Goal: Information Seeking & Learning: Learn about a topic

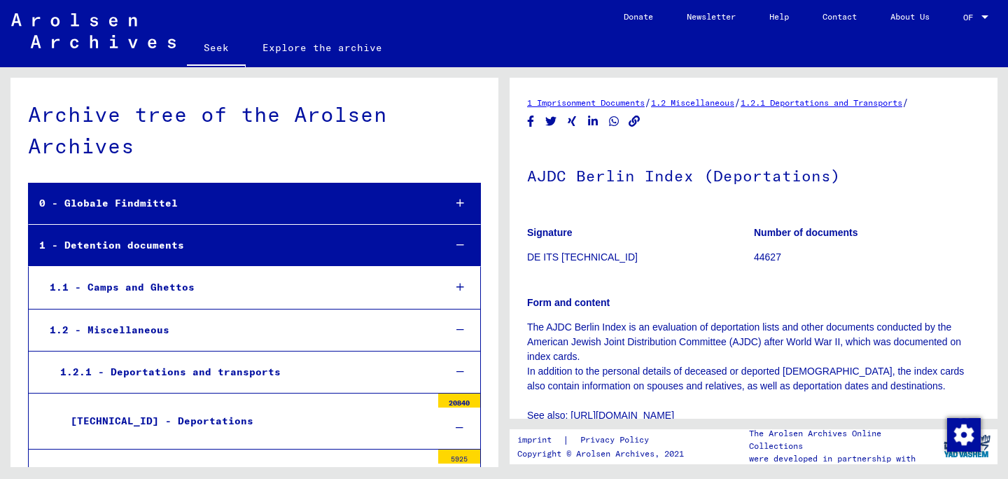
scroll to position [1744, 0]
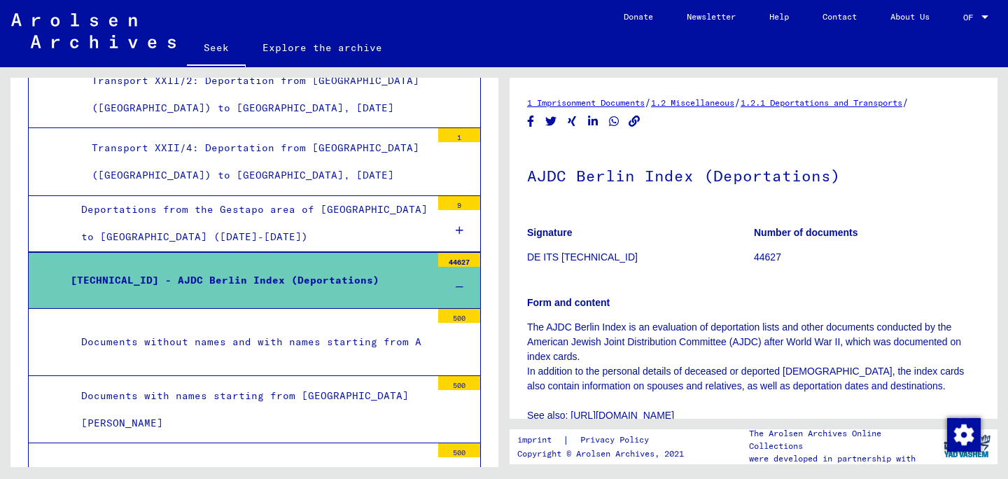
click at [273, 252] on mat-tree-node "[TECHNICAL_ID] - AJDC Berlin Index (Deportations) 44627" at bounding box center [254, 280] width 453 height 57
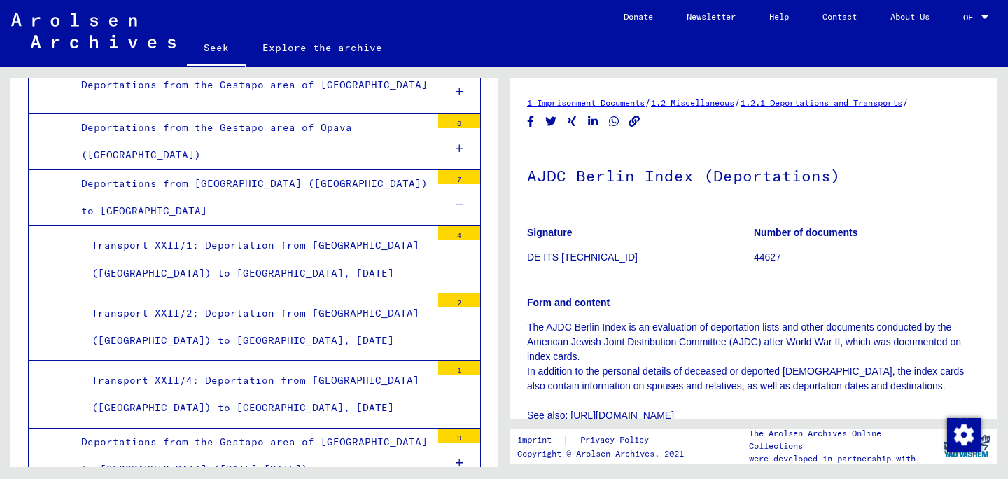
scroll to position [1475, 0]
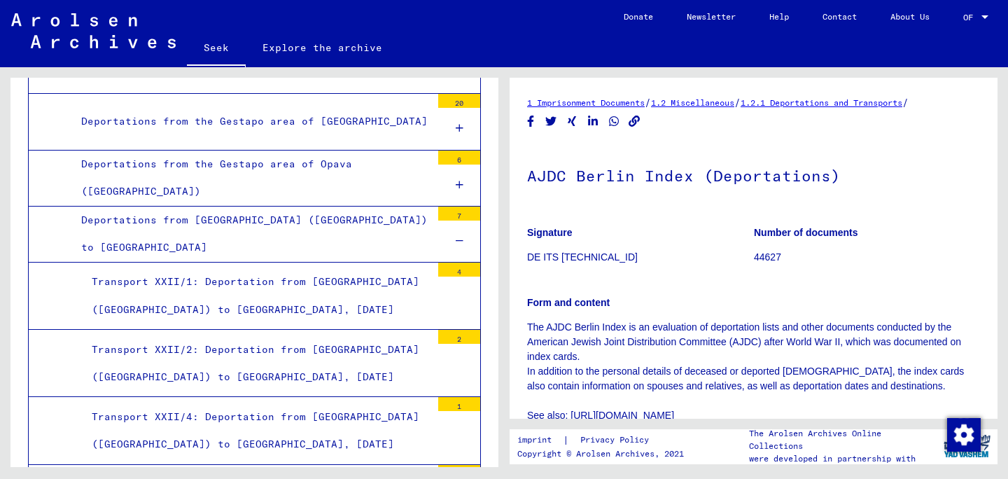
click at [248, 206] on div "Deportations from [GEOGRAPHIC_DATA] ([GEOGRAPHIC_DATA]) to [GEOGRAPHIC_DATA]" at bounding box center [251, 233] width 360 height 55
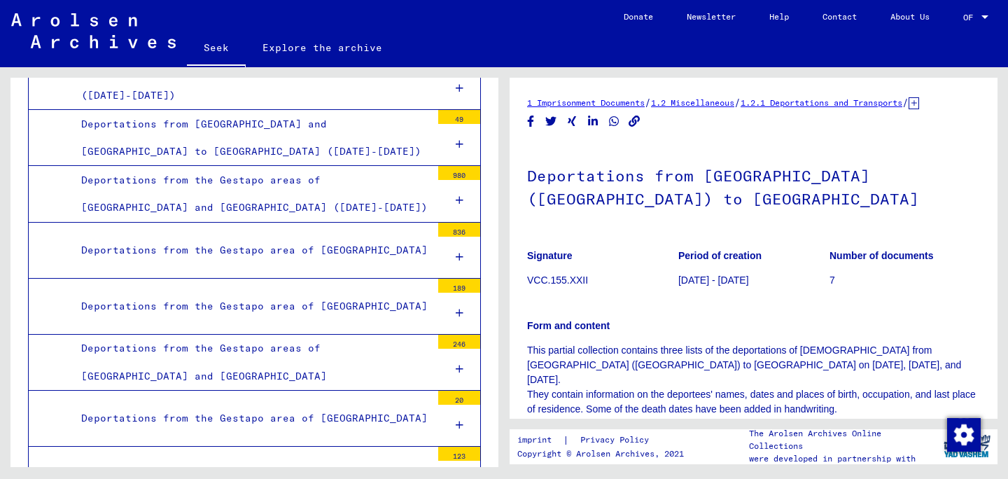
scroll to position [439, 0]
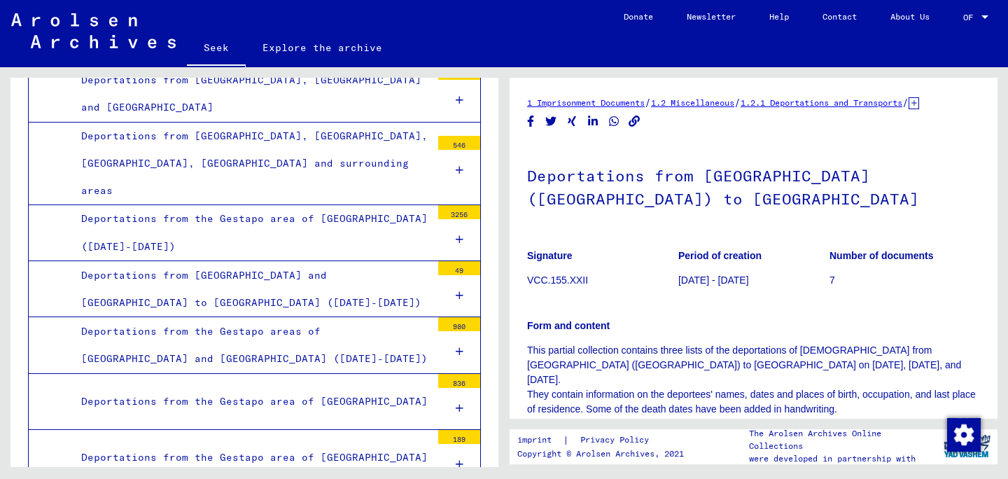
click at [253, 212] on font "Deportations from the Gestapo area of ​​[GEOGRAPHIC_DATA] ([DATE]-[DATE])" at bounding box center [254, 232] width 346 height 40
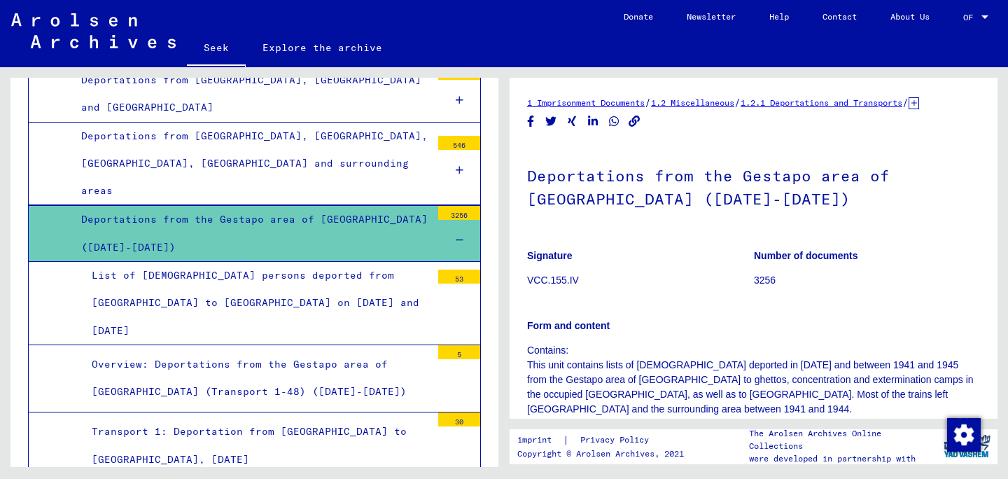
click at [260, 358] on font "Overview: Deportations from the Gestapo area of ​​[GEOGRAPHIC_DATA] (Transport …" at bounding box center [249, 378] width 315 height 40
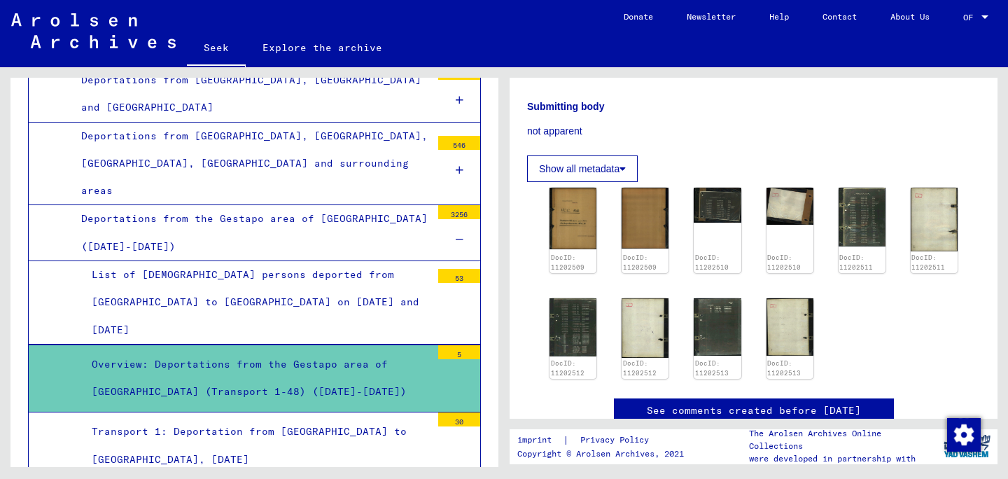
scroll to position [401, 0]
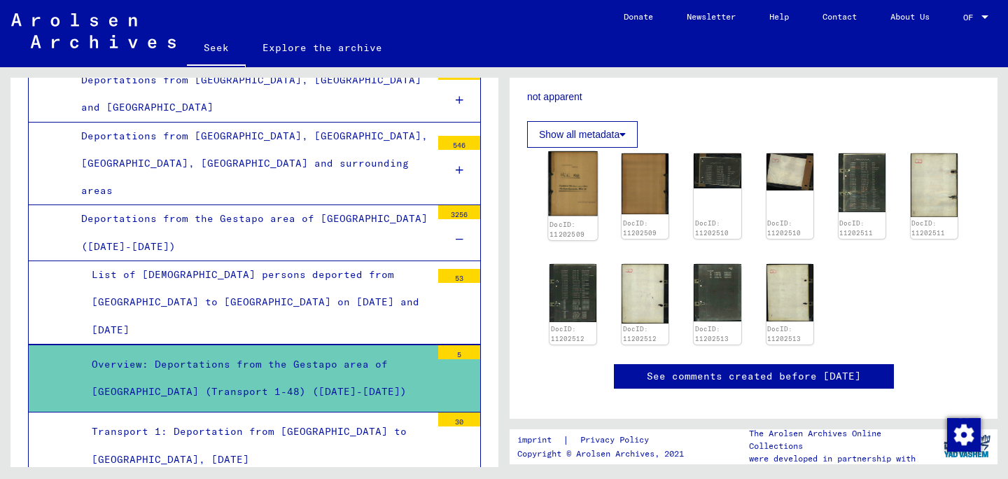
click at [577, 151] on img at bounding box center [573, 183] width 50 height 64
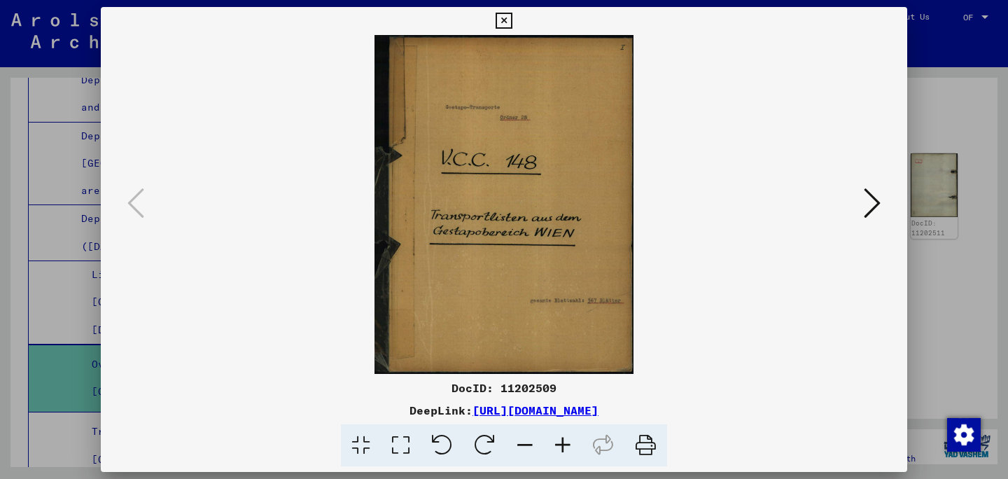
click at [875, 197] on icon at bounding box center [871, 203] width 17 height 34
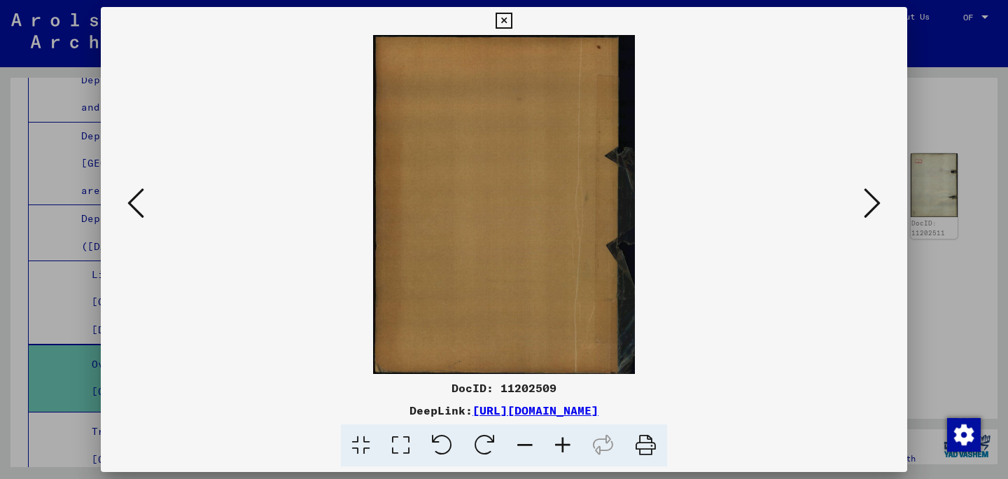
click at [875, 197] on icon at bounding box center [871, 203] width 17 height 34
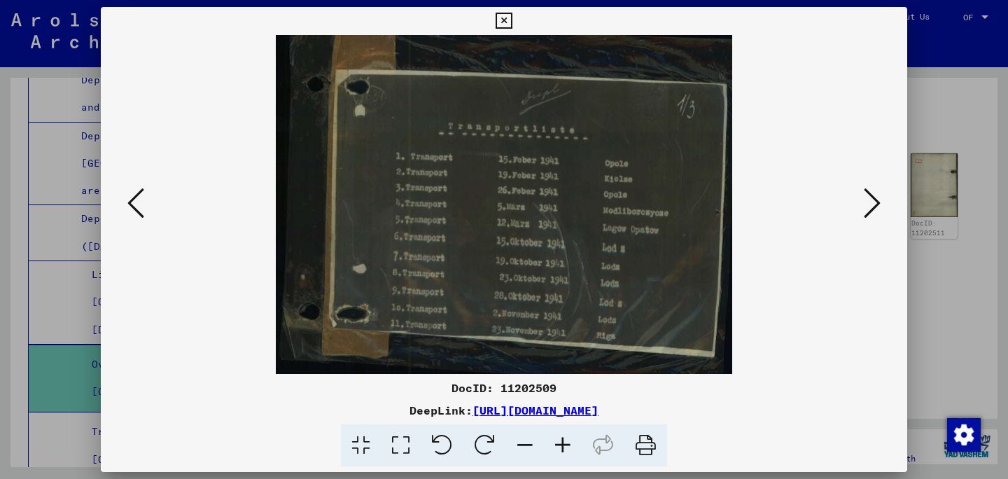
click at [875, 197] on icon at bounding box center [871, 203] width 17 height 34
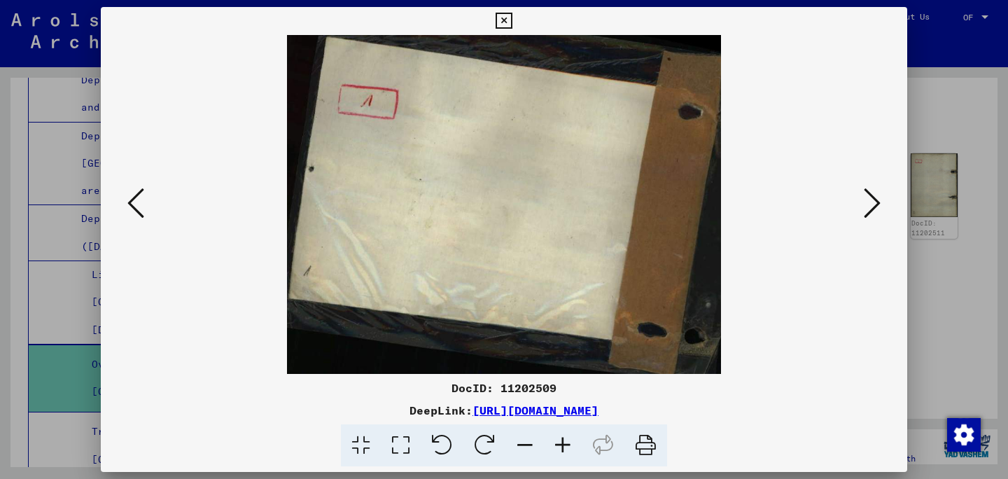
click at [875, 197] on icon at bounding box center [871, 203] width 17 height 34
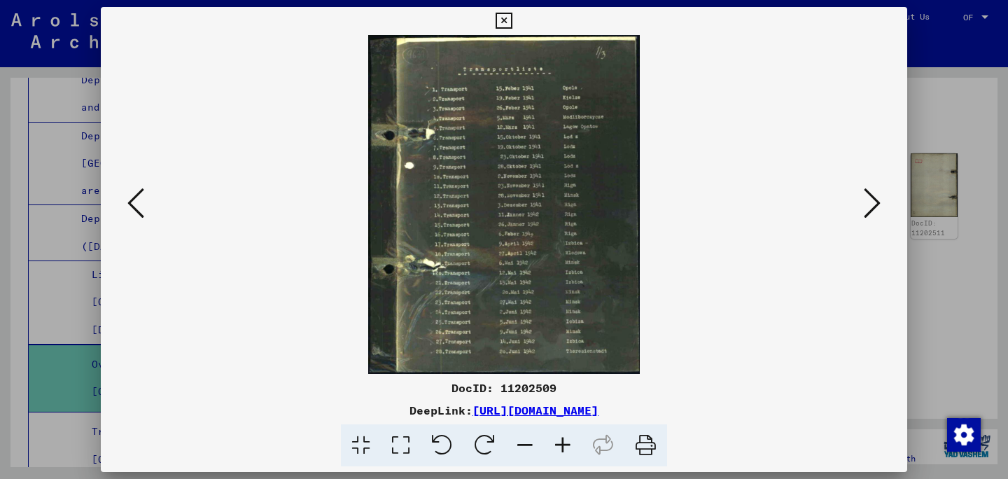
click at [875, 197] on icon at bounding box center [871, 203] width 17 height 34
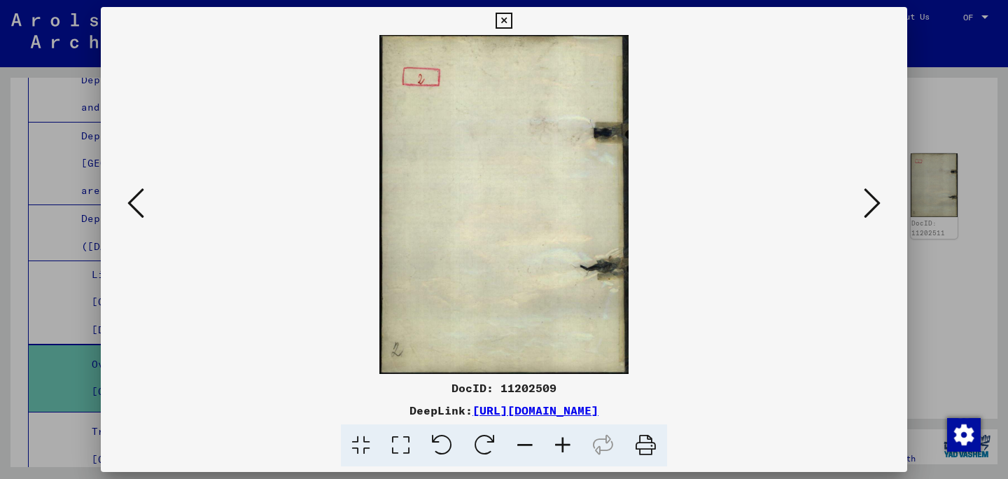
click at [875, 197] on icon at bounding box center [871, 203] width 17 height 34
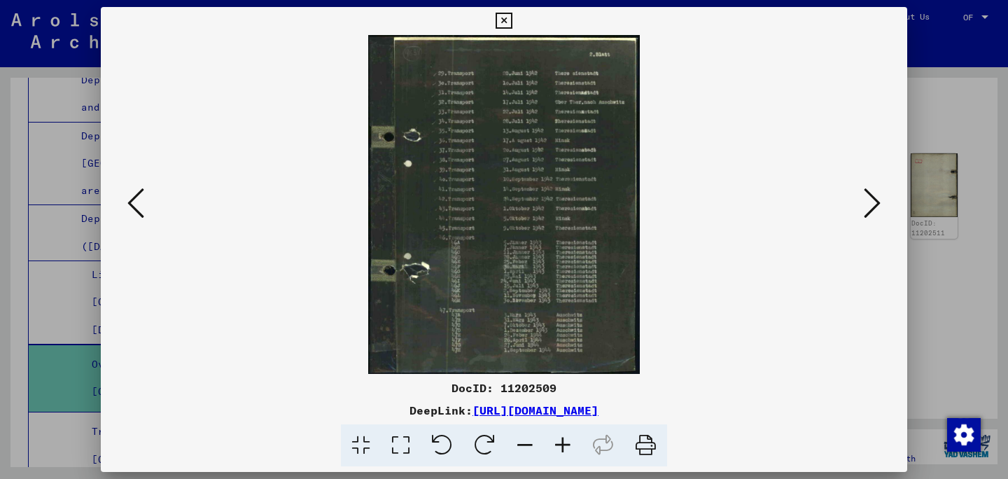
click at [875, 197] on icon at bounding box center [871, 203] width 17 height 34
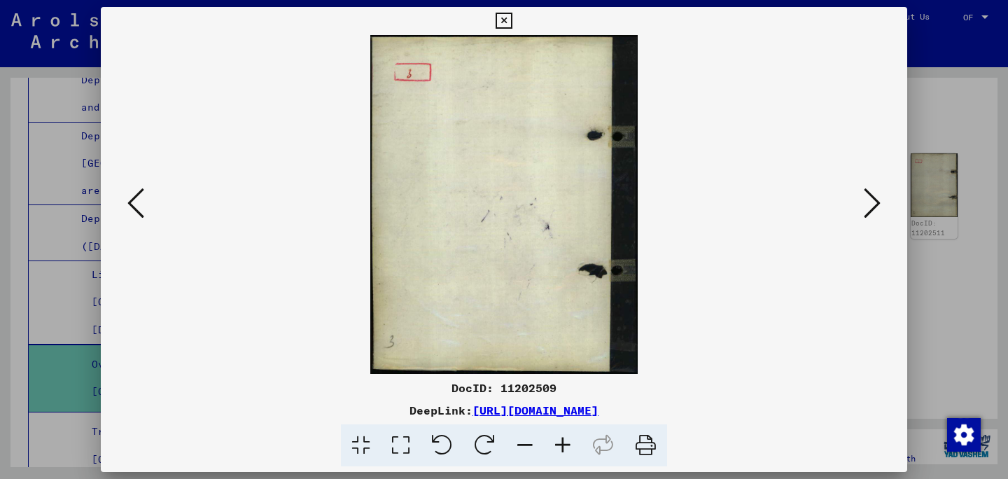
click at [875, 197] on icon at bounding box center [871, 203] width 17 height 34
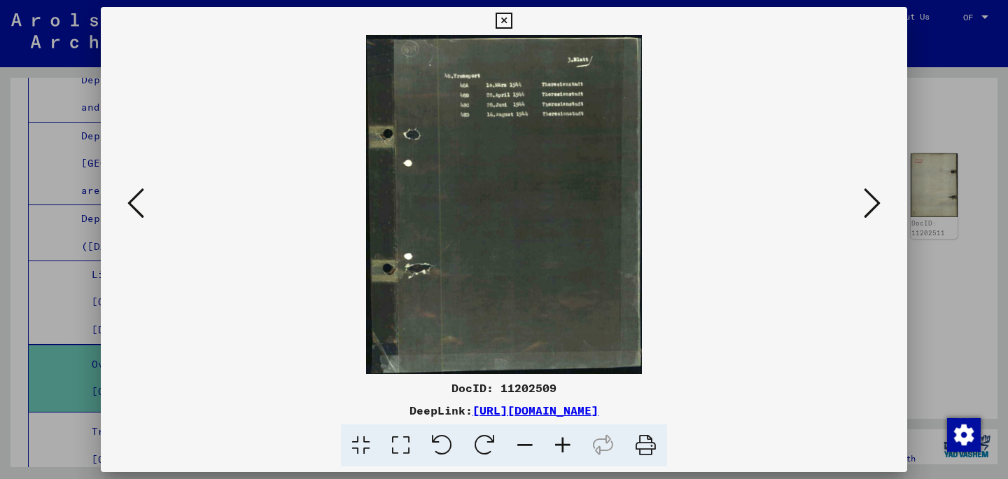
click at [875, 197] on icon at bounding box center [871, 203] width 17 height 34
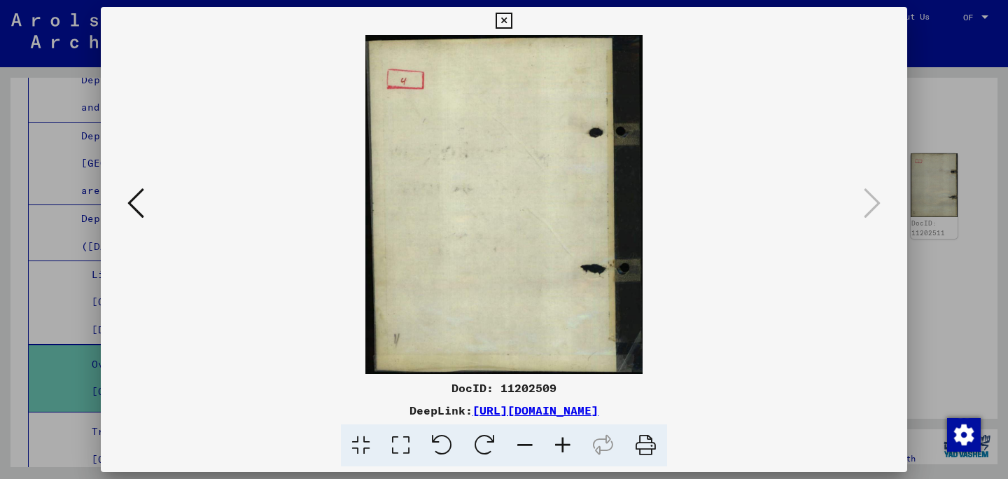
click at [951, 203] on div at bounding box center [504, 239] width 1008 height 479
